Goal: Navigation & Orientation: Find specific page/section

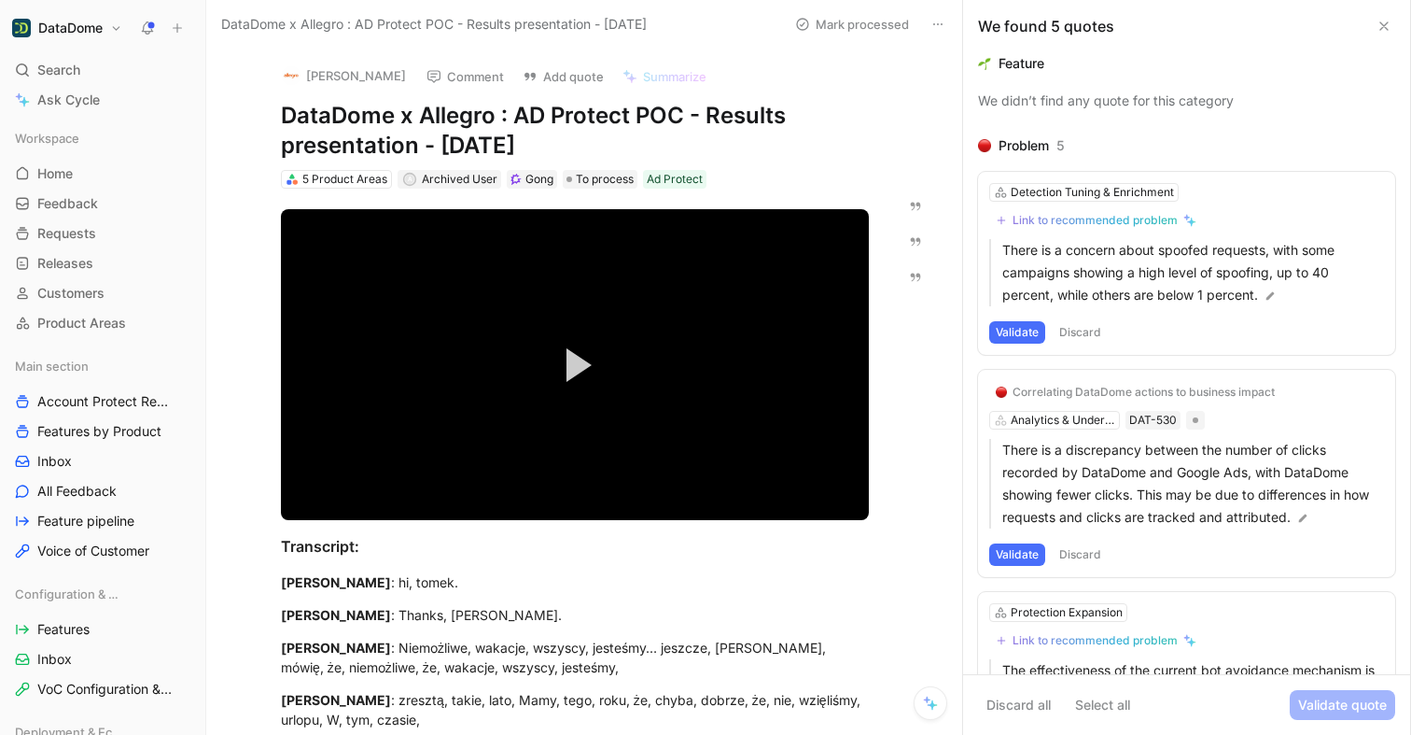
click at [1387, 28] on icon at bounding box center [1384, 26] width 15 height 15
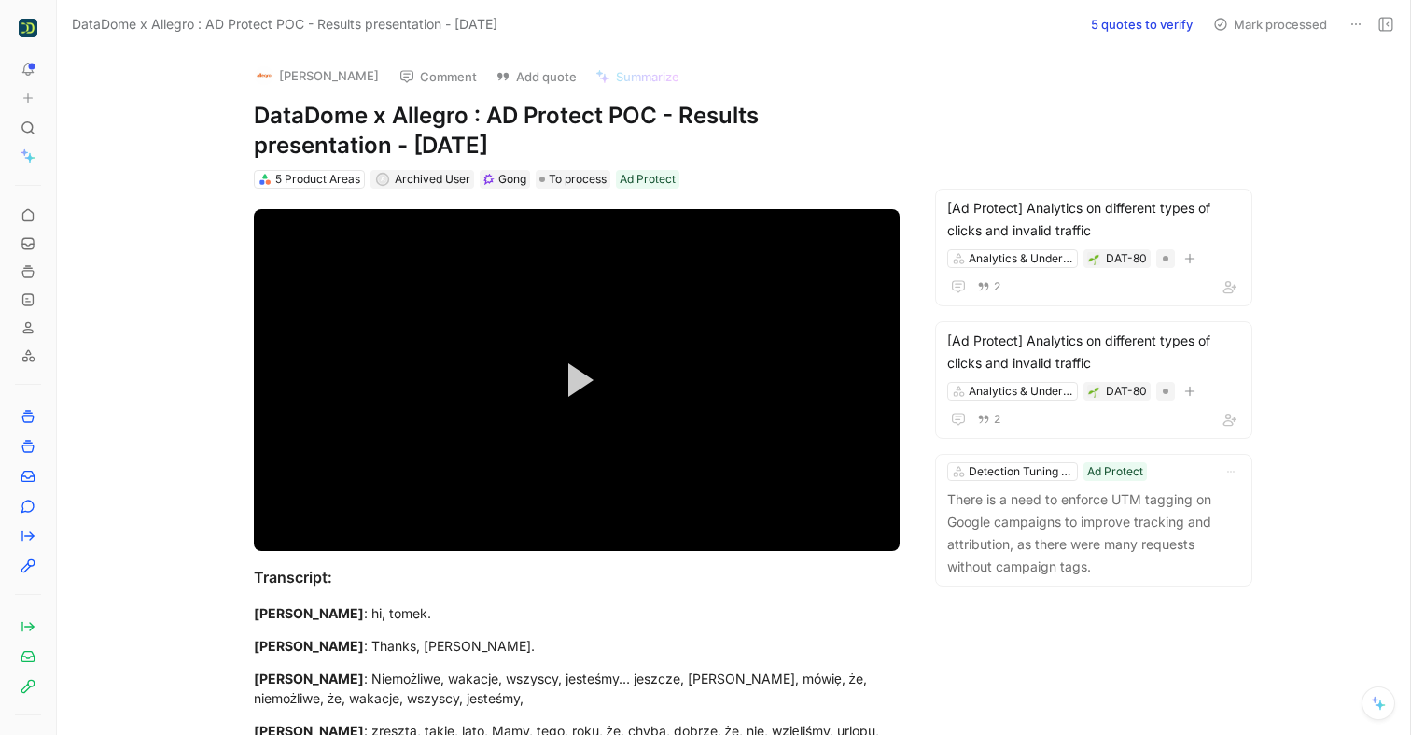
drag, startPoint x: 206, startPoint y: 43, endPoint x: 260, endPoint y: 95, distance: 74.6
click at [260, 95] on div "To pick up a draggable item, press the space bar. While dragging, use the arrow…" at bounding box center [705, 367] width 1411 height 735
click at [57, 33] on use at bounding box center [61, 27] width 11 height 11
drag, startPoint x: 175, startPoint y: 93, endPoint x: 123, endPoint y: 94, distance: 51.3
click at [123, 94] on div "To pick up a draggable item, press the space bar. While dragging, use the arrow…" at bounding box center [705, 367] width 1411 height 735
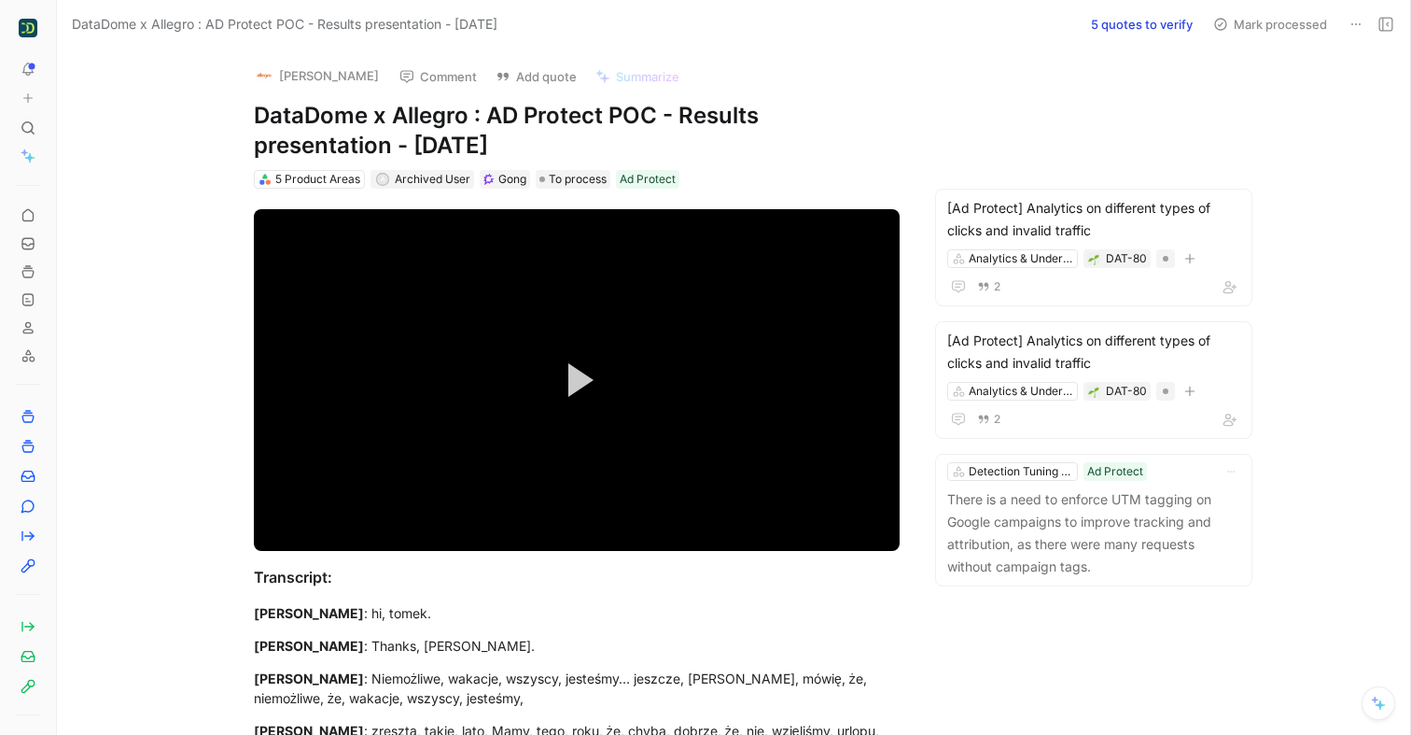
click at [65, 30] on icon at bounding box center [61, 28] width 15 height 15
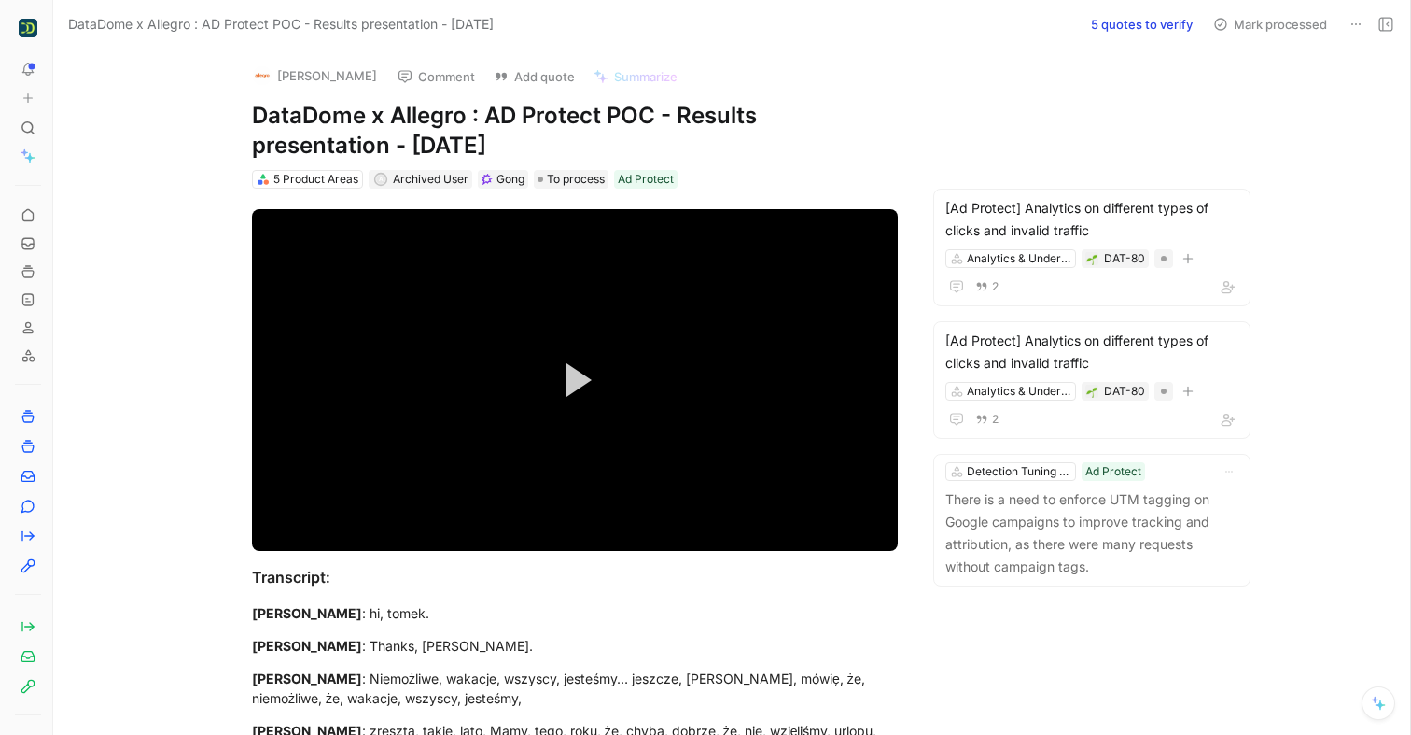
drag, startPoint x: 174, startPoint y: 60, endPoint x: 14, endPoint y: 111, distance: 167.7
click at [14, 111] on nav "To pick up a draggable item, press the space bar. While dragging, use the arrow…" at bounding box center [26, 367] width 52 height 735
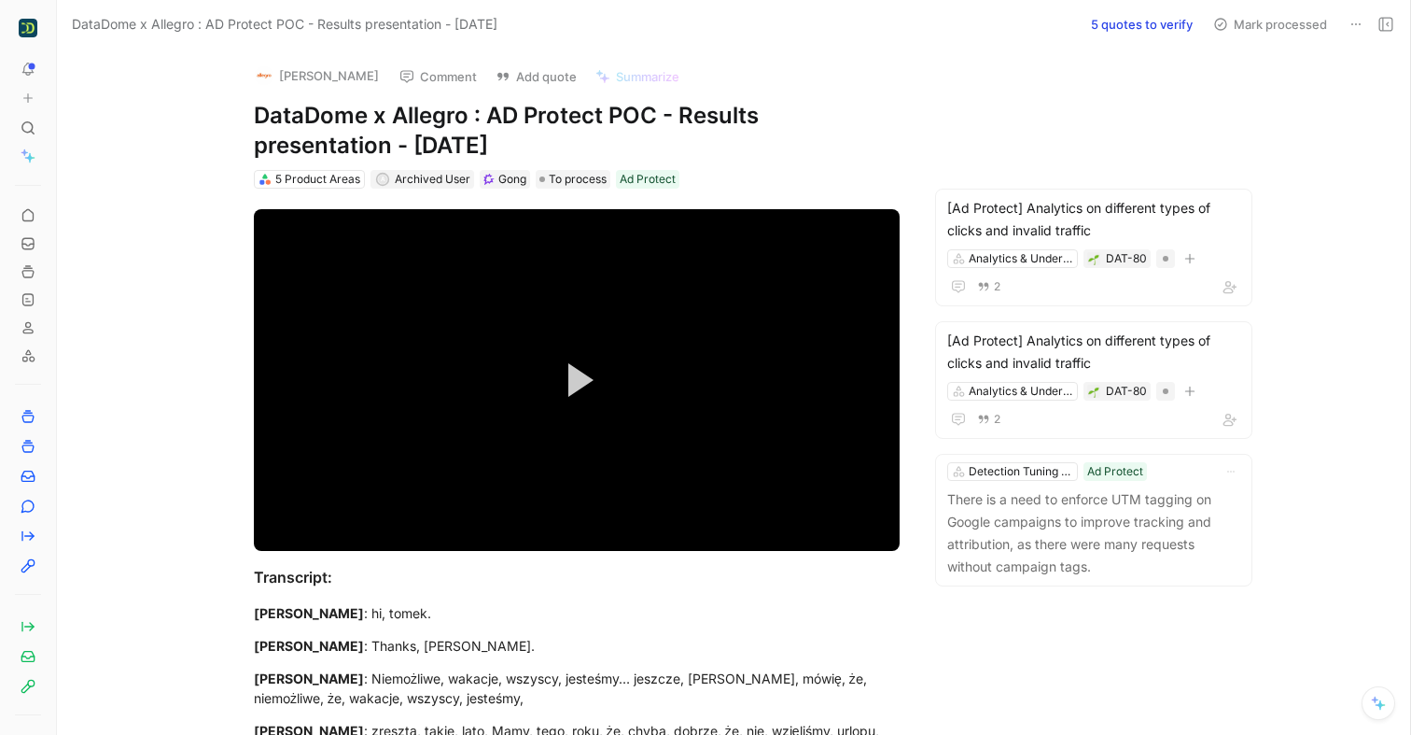
click at [60, 31] on icon at bounding box center [61, 28] width 15 height 15
